Goal: Use online tool/utility: Utilize a website feature to perform a specific function

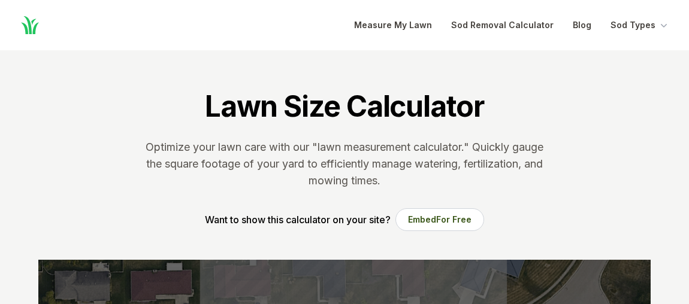
scroll to position [222, 0]
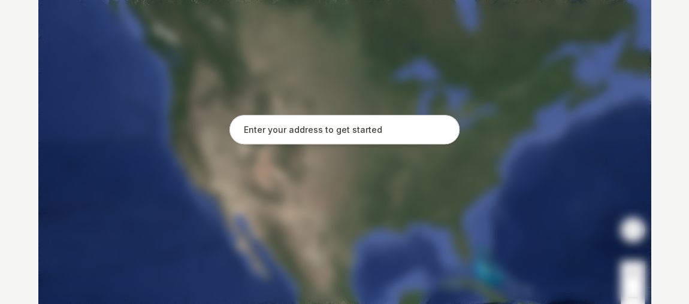
scroll to position [296, 0]
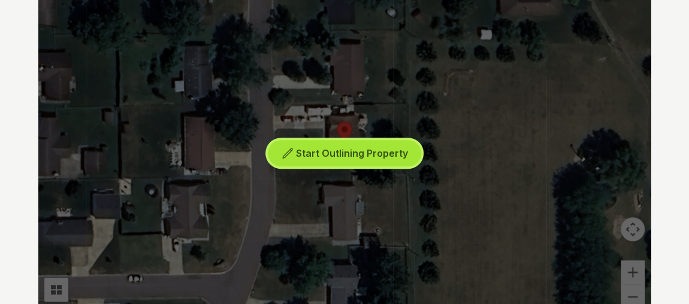
click at [333, 151] on span "Start Outlining Property" at bounding box center [352, 153] width 112 height 12
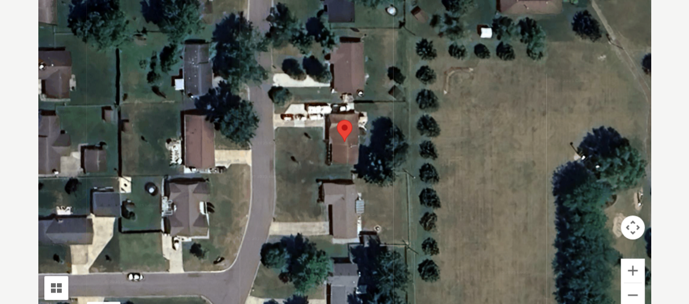
scroll to position [317, 0]
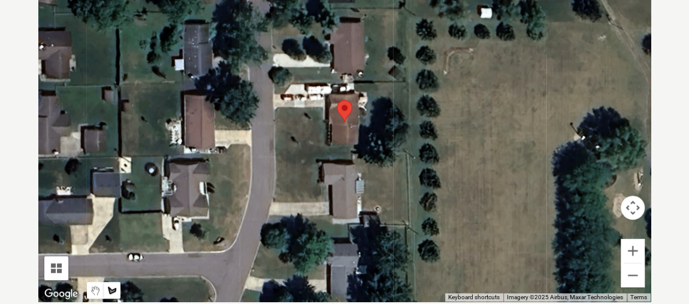
click at [276, 154] on div at bounding box center [344, 122] width 612 height 359
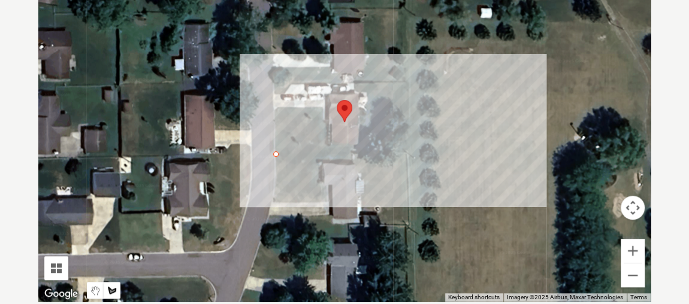
click at [408, 151] on div at bounding box center [344, 122] width 612 height 359
click at [407, 83] on div at bounding box center [344, 122] width 612 height 359
click at [354, 82] on div at bounding box center [344, 122] width 612 height 359
click at [367, 94] on div at bounding box center [344, 122] width 612 height 359
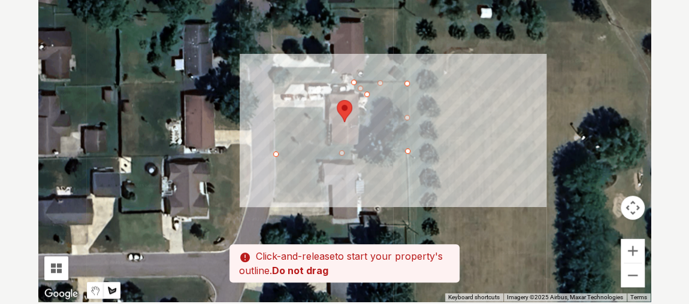
click at [358, 142] on div at bounding box center [344, 122] width 612 height 359
click at [326, 141] on div at bounding box center [344, 122] width 612 height 359
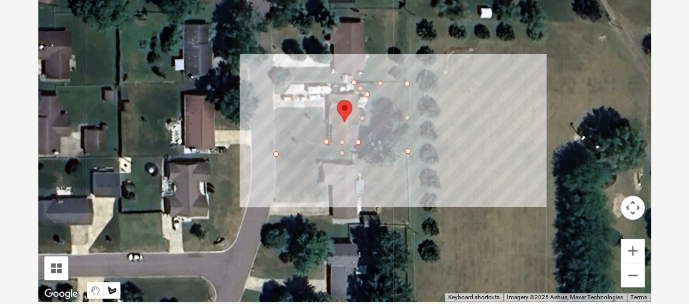
click at [322, 106] on div at bounding box center [344, 122] width 612 height 359
click at [274, 107] on div at bounding box center [344, 122] width 612 height 359
click at [275, 149] on div at bounding box center [344, 122] width 612 height 359
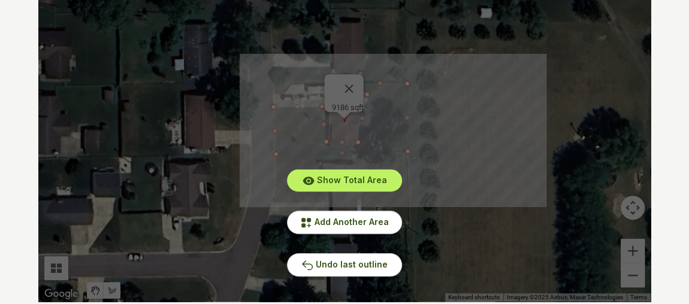
click at [663, 157] on div "Pssst - zoom in over here To navigate the map with touch gestures double-tap an…" at bounding box center [344, 122] width 650 height 359
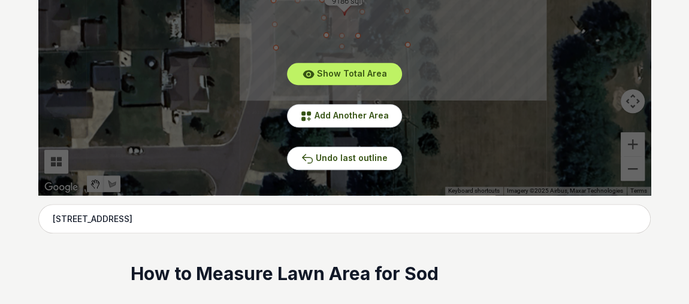
scroll to position [425, 0]
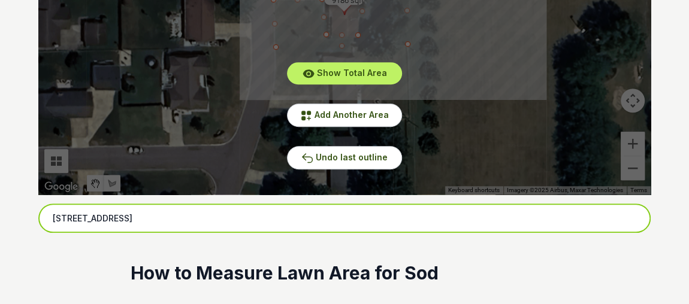
click at [72, 219] on input "3683 Heathwood Drive, Tipp City, OH" at bounding box center [344, 219] width 612 height 30
click at [211, 219] on input "3680 Heathwood Drive, Tipp City, OH" at bounding box center [344, 219] width 612 height 30
click at [214, 222] on input "3680 Heathwood Drive, Tipp City, OH" at bounding box center [344, 219] width 612 height 30
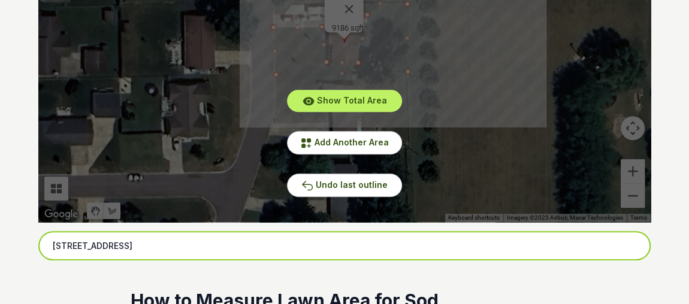
scroll to position [397, 0]
click at [226, 243] on input "3680 Heathwood Drive, Tipp City, OH" at bounding box center [344, 246] width 612 height 30
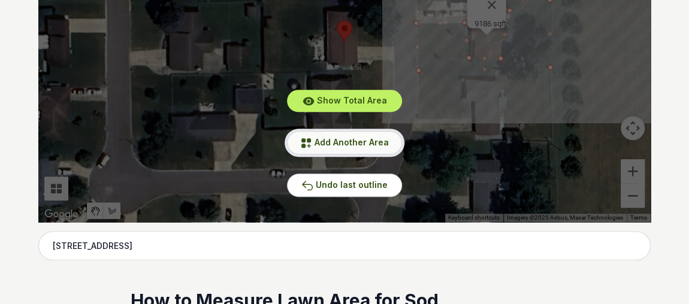
click at [355, 139] on span "Add Another Area" at bounding box center [351, 142] width 74 height 10
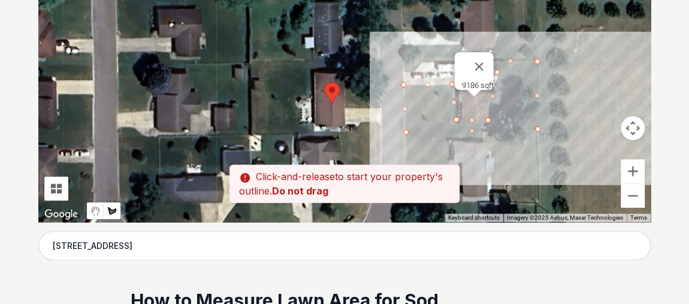
drag, startPoint x: 399, startPoint y: 71, endPoint x: 385, endPoint y: 137, distance: 67.4
click at [385, 137] on div at bounding box center [344, 42] width 612 height 359
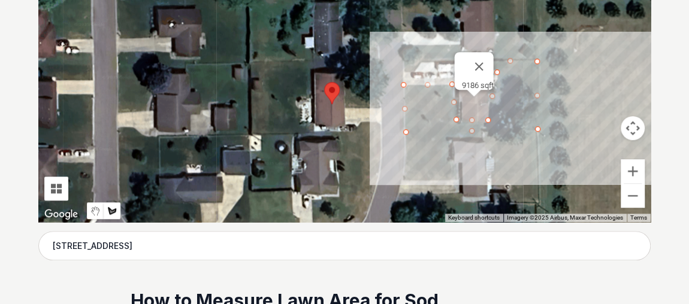
click at [380, 132] on div at bounding box center [344, 42] width 612 height 359
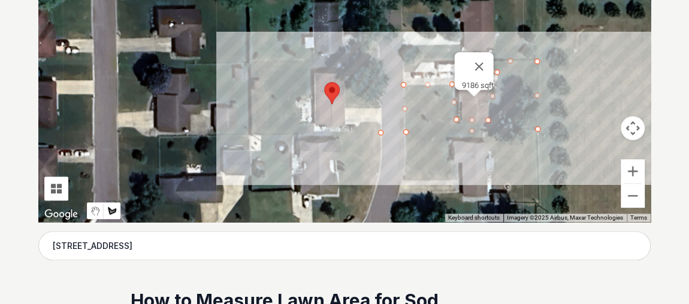
click at [252, 132] on div at bounding box center [344, 42] width 612 height 359
click at [250, 63] on div at bounding box center [344, 42] width 612 height 359
click at [378, 60] on div at bounding box center [344, 42] width 612 height 359
click at [378, 104] on div at bounding box center [344, 42] width 612 height 359
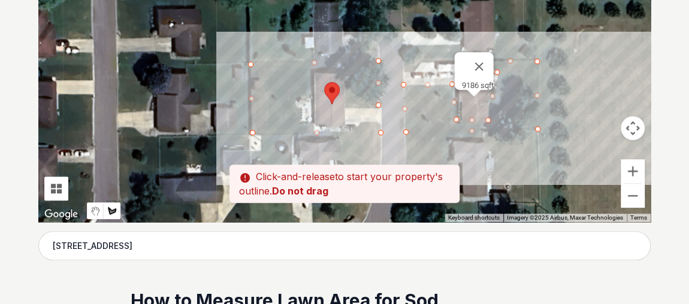
click at [347, 104] on div at bounding box center [344, 42] width 612 height 359
click at [345, 69] on div at bounding box center [344, 42] width 612 height 359
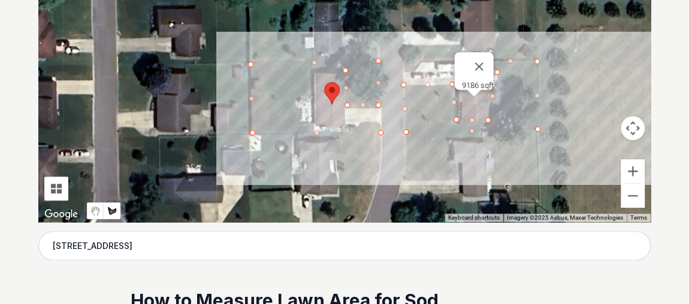
click at [311, 71] on div at bounding box center [344, 42] width 612 height 359
click at [309, 93] on div at bounding box center [344, 42] width 612 height 359
click at [295, 95] on div at bounding box center [344, 42] width 612 height 359
click at [299, 123] on div at bounding box center [344, 42] width 612 height 359
click at [315, 128] on div at bounding box center [344, 42] width 612 height 359
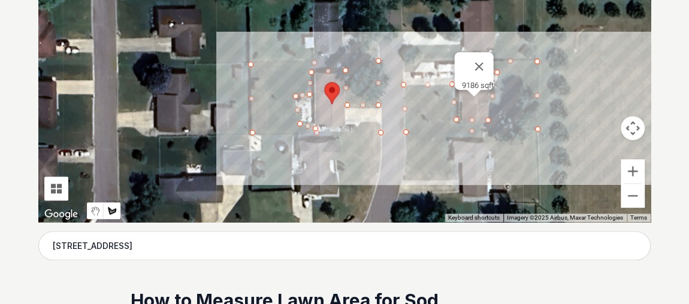
click at [358, 125] on div at bounding box center [344, 42] width 612 height 359
click at [377, 120] on div at bounding box center [344, 42] width 612 height 359
click at [382, 129] on div at bounding box center [344, 42] width 612 height 359
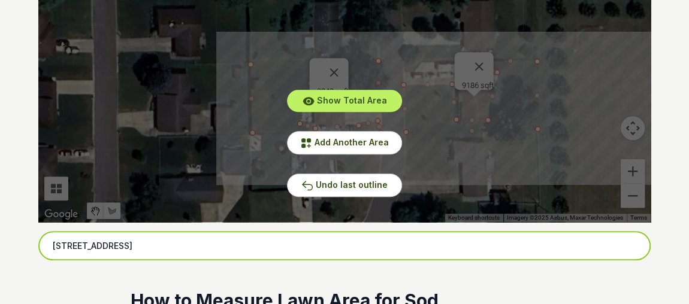
drag, startPoint x: 212, startPoint y: 246, endPoint x: 7, endPoint y: 265, distance: 206.4
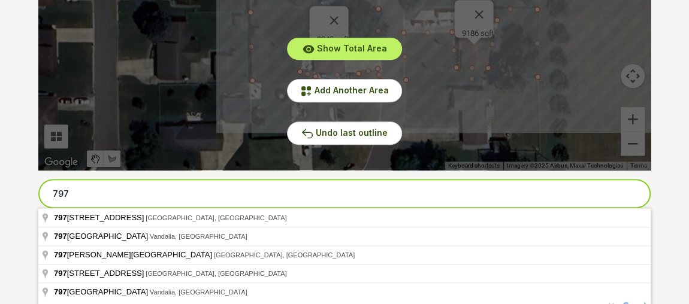
scroll to position [468, 0]
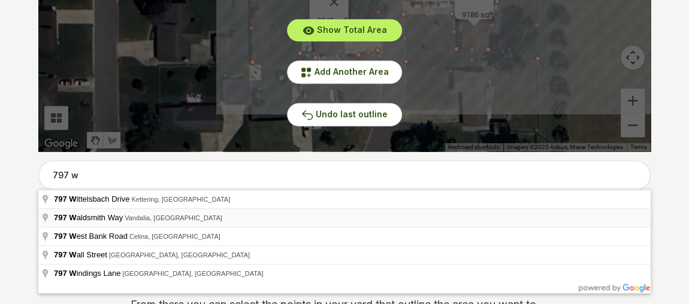
type input "797 Waldsmith Way, Vandalia, OH"
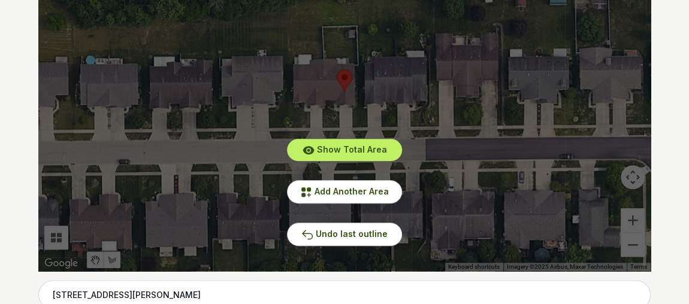
scroll to position [348, 0]
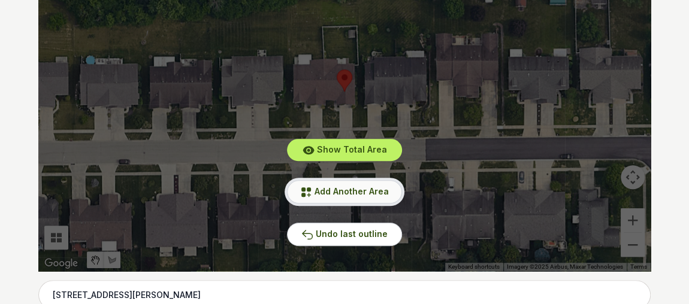
click at [326, 189] on span "Add Another Area" at bounding box center [351, 191] width 74 height 10
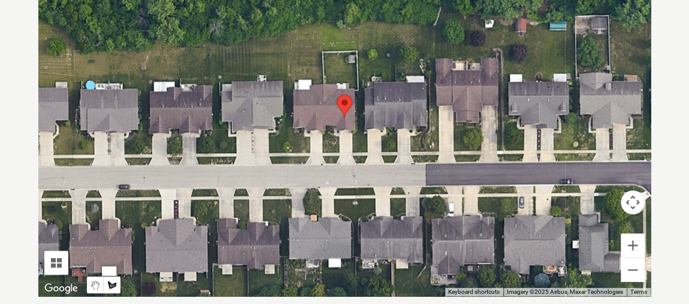
scroll to position [322, 0]
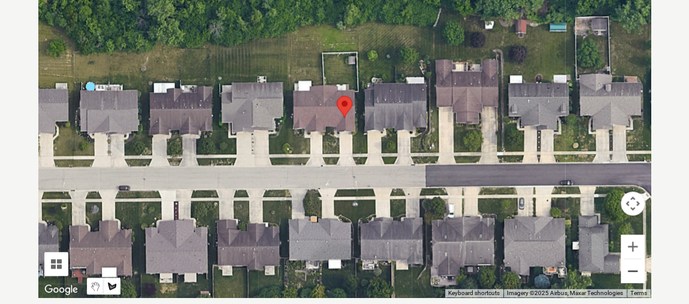
click at [629, 269] on button "Zoom out" at bounding box center [632, 271] width 24 height 24
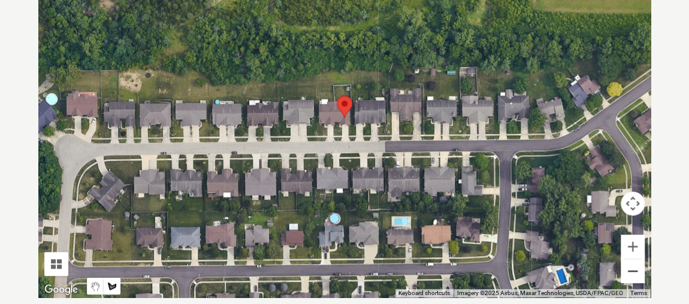
click at [629, 269] on button "Zoom out" at bounding box center [632, 271] width 24 height 24
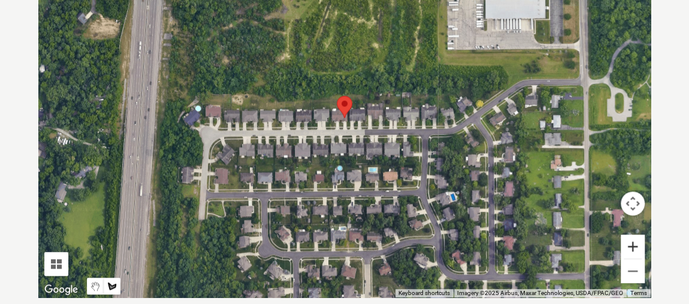
click at [632, 246] on button "Zoom in" at bounding box center [632, 247] width 24 height 24
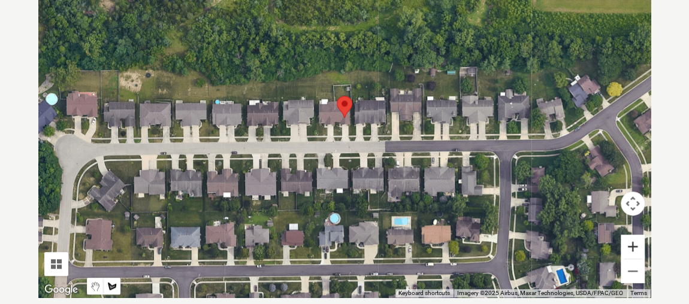
click at [632, 246] on button "Zoom in" at bounding box center [632, 247] width 24 height 24
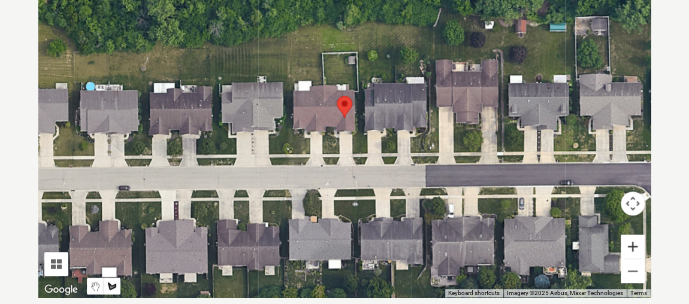
click at [632, 246] on button "Zoom in" at bounding box center [632, 247] width 24 height 24
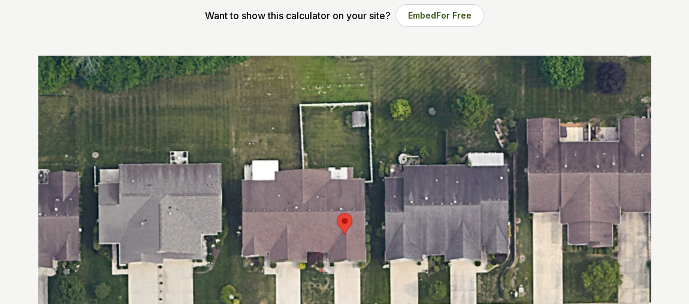
scroll to position [239, 0]
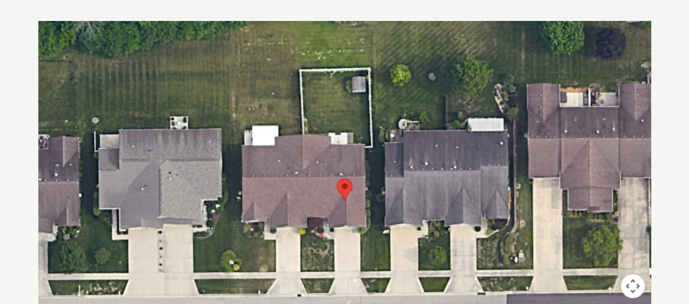
click at [307, 126] on div at bounding box center [344, 200] width 612 height 359
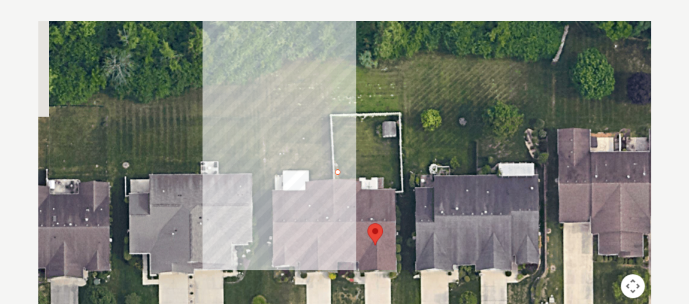
drag, startPoint x: 308, startPoint y: 39, endPoint x: 341, endPoint y: 89, distance: 59.6
click at [341, 89] on div at bounding box center [344, 200] width 612 height 359
click at [323, 60] on div at bounding box center [344, 200] width 612 height 359
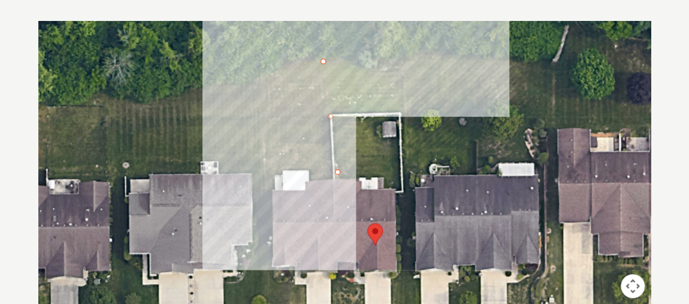
click at [401, 63] on div at bounding box center [344, 200] width 612 height 359
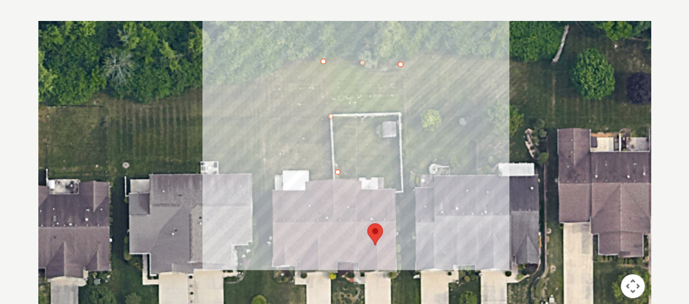
click at [405, 186] on div at bounding box center [344, 200] width 612 height 359
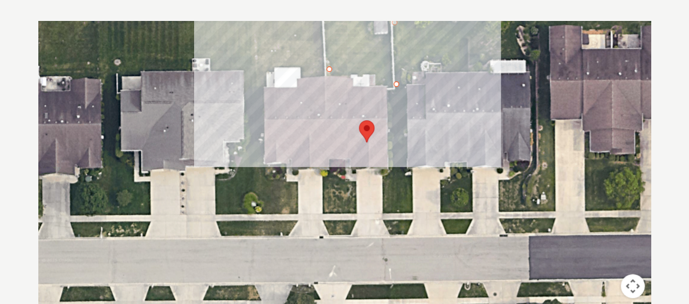
drag, startPoint x: 404, startPoint y: 214, endPoint x: 391, endPoint y: 56, distance: 158.1
click at [391, 56] on div at bounding box center [344, 200] width 612 height 359
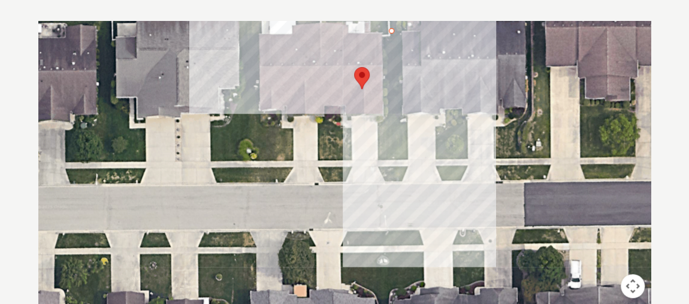
click at [393, 180] on div at bounding box center [344, 200] width 612 height 359
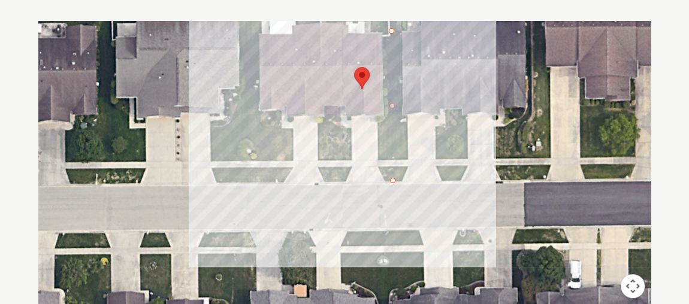
click at [331, 180] on div at bounding box center [344, 200] width 612 height 359
click at [331, 124] on div at bounding box center [344, 200] width 612 height 359
click at [349, 132] on div at bounding box center [344, 200] width 612 height 359
click at [347, 173] on div at bounding box center [344, 200] width 612 height 359
click at [383, 174] on div at bounding box center [344, 200] width 612 height 359
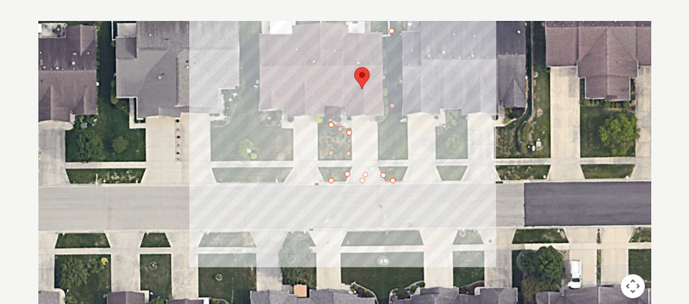
click at [379, 123] on div at bounding box center [344, 200] width 612 height 359
click at [389, 99] on div at bounding box center [344, 200] width 612 height 359
click at [383, 32] on div at bounding box center [344, 200] width 612 height 359
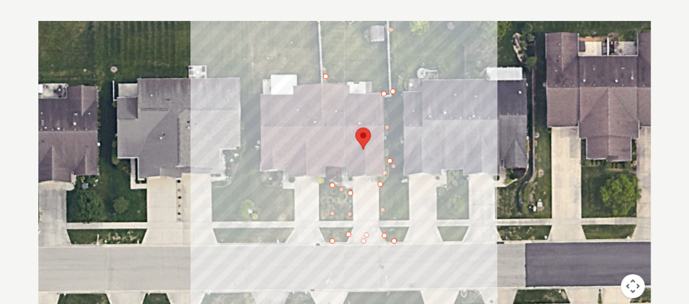
drag, startPoint x: 364, startPoint y: 33, endPoint x: 365, endPoint y: 122, distance: 89.2
click at [365, 122] on div at bounding box center [344, 200] width 612 height 359
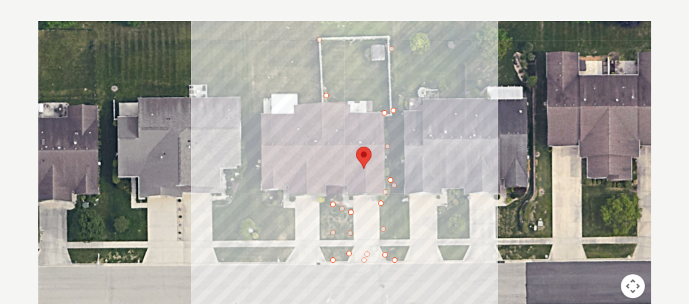
click at [369, 96] on div at bounding box center [344, 200] width 612 height 359
click at [328, 95] on div at bounding box center [344, 200] width 612 height 359
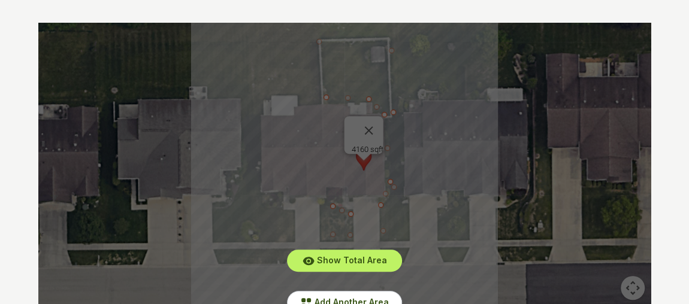
scroll to position [217, 0]
